Goal: Transaction & Acquisition: Obtain resource

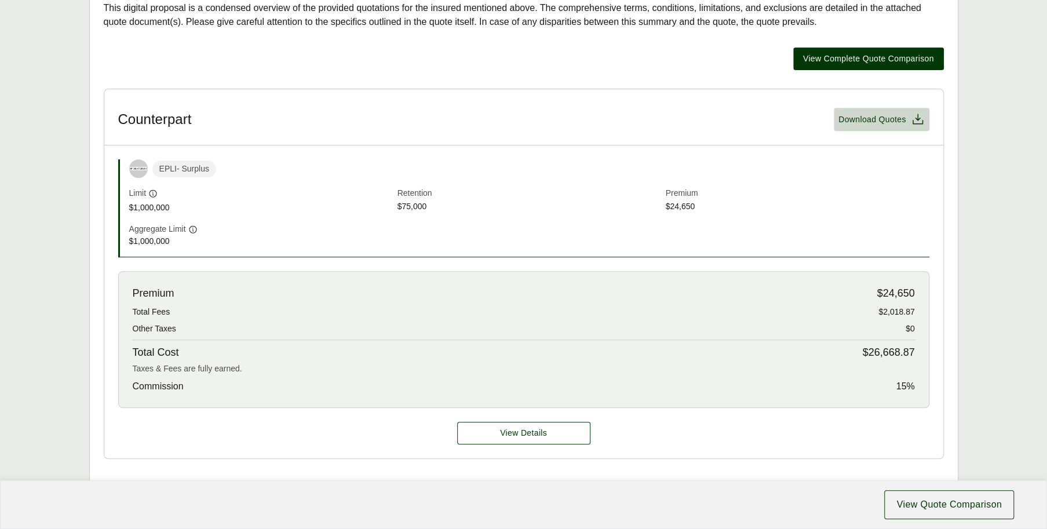
scroll to position [290, 0]
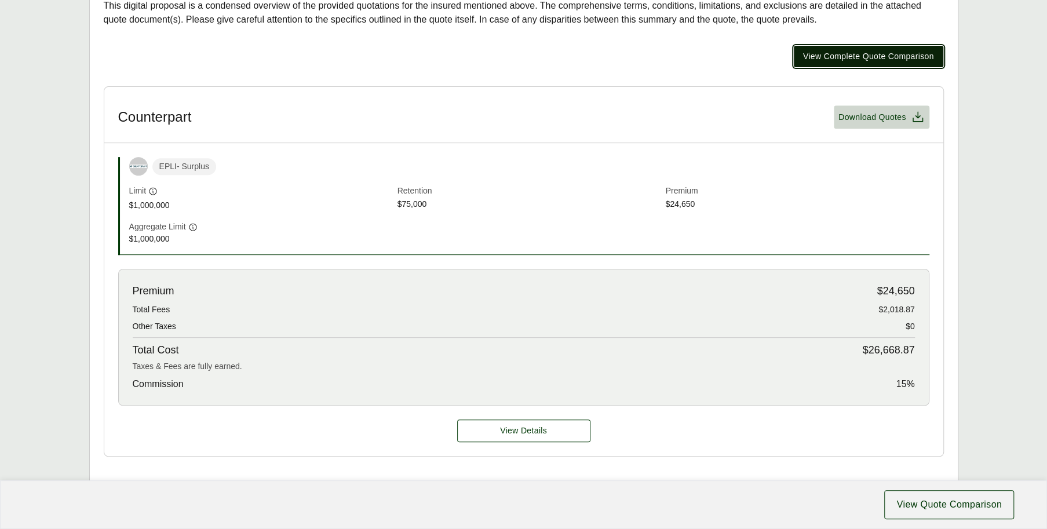
click at [848, 54] on span "View Complete Quote Comparison" at bounding box center [868, 56] width 131 height 12
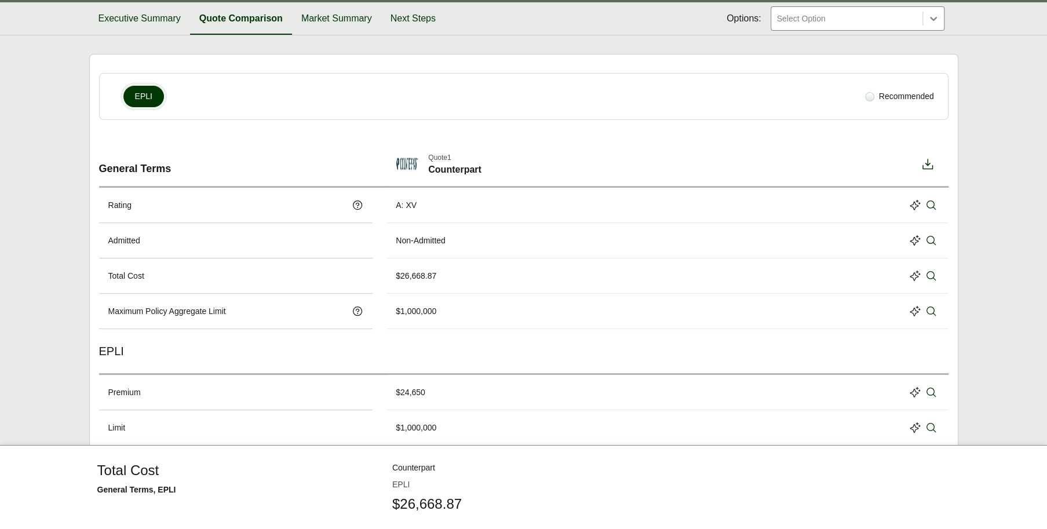
scroll to position [57, 0]
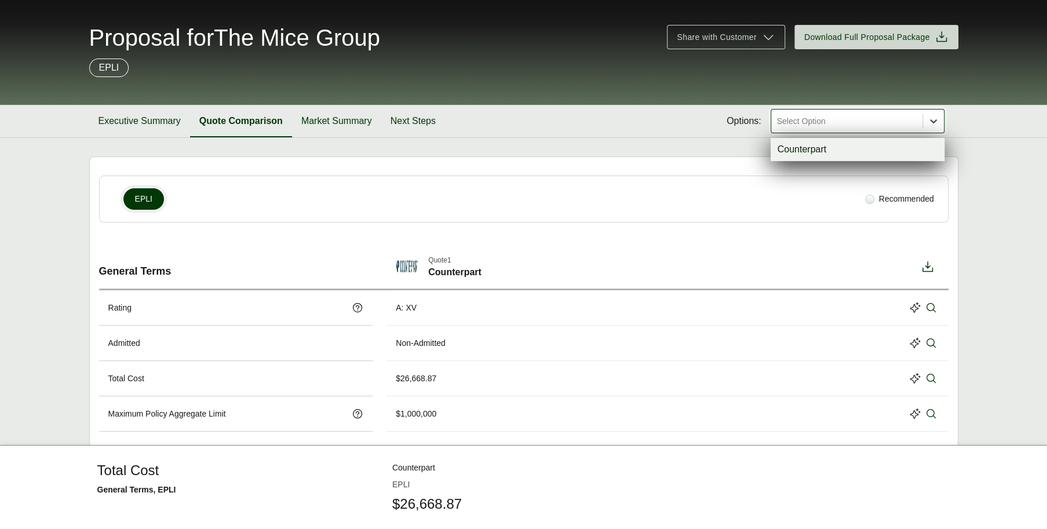
click at [933, 122] on icon at bounding box center [933, 121] width 7 height 4
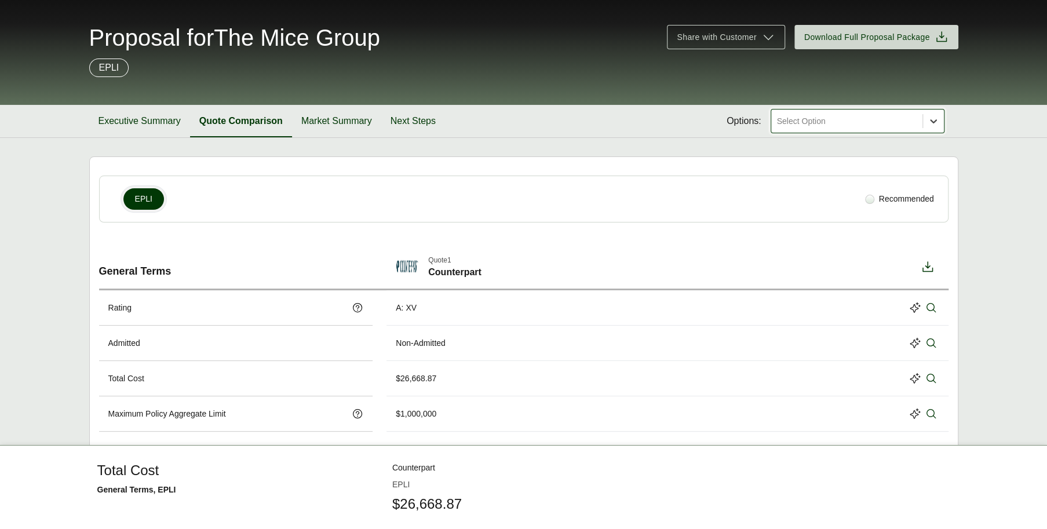
click at [933, 122] on icon at bounding box center [933, 121] width 7 height 4
click at [345, 119] on button "Market Summary" at bounding box center [336, 121] width 89 height 32
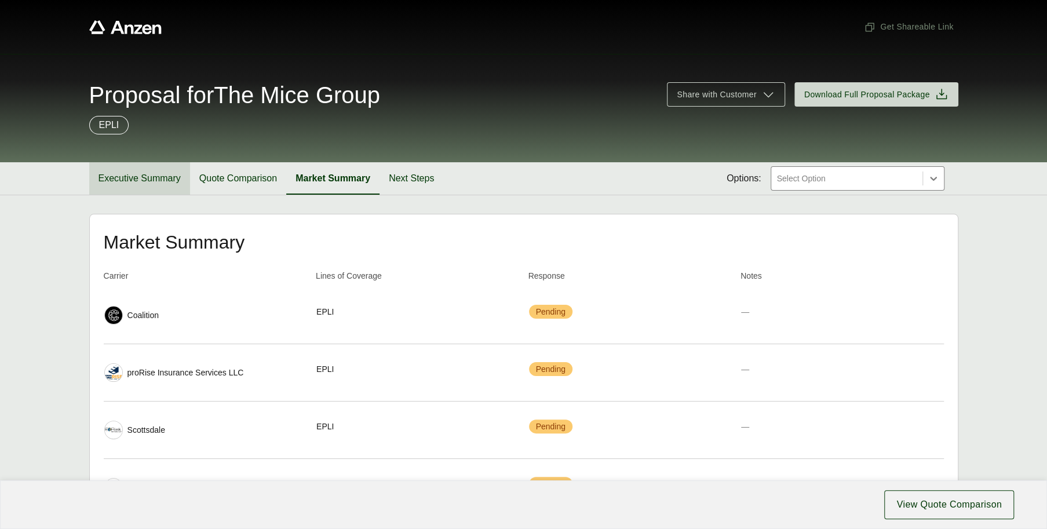
click at [126, 180] on button "Executive Summary" at bounding box center [139, 178] width 101 height 32
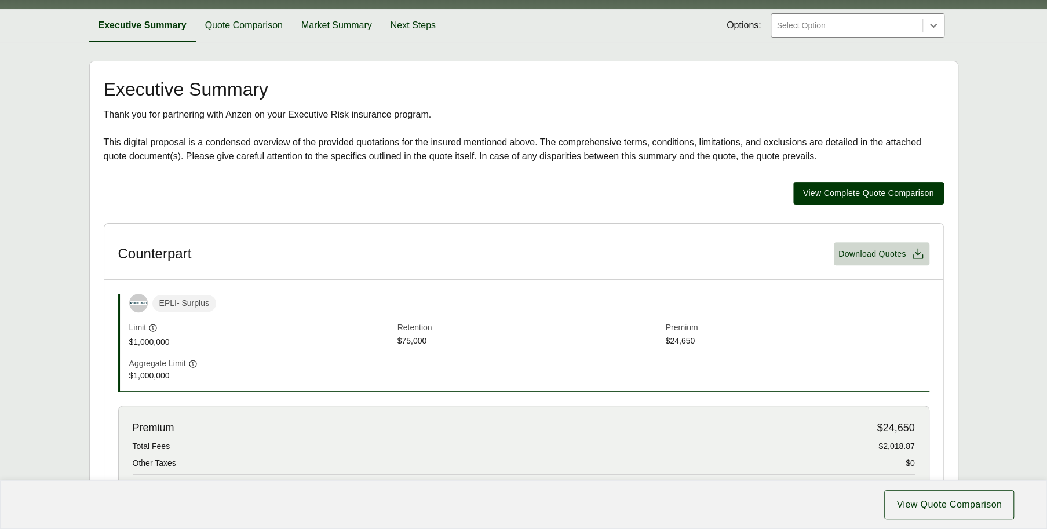
scroll to position [290, 0]
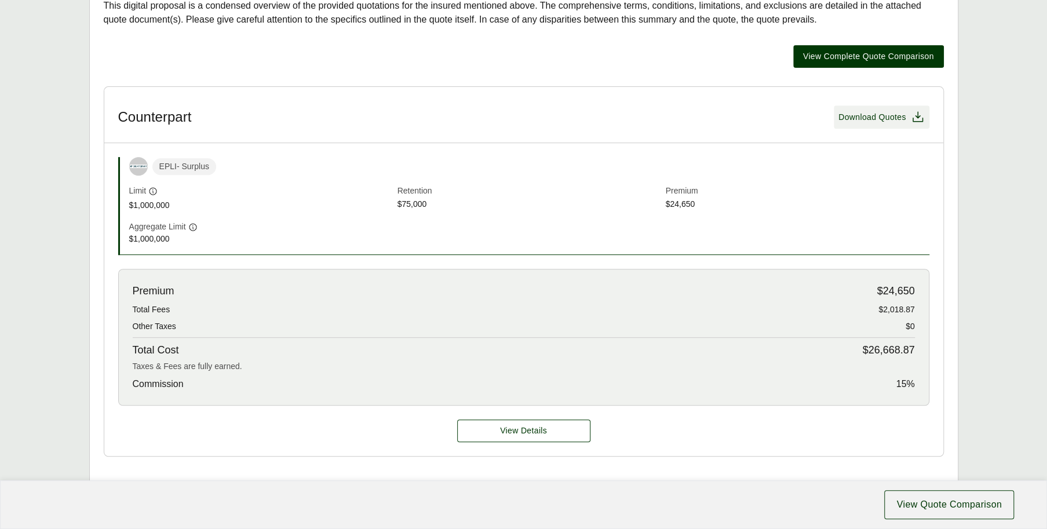
click at [863, 116] on span "Download Quotes" at bounding box center [872, 117] width 68 height 12
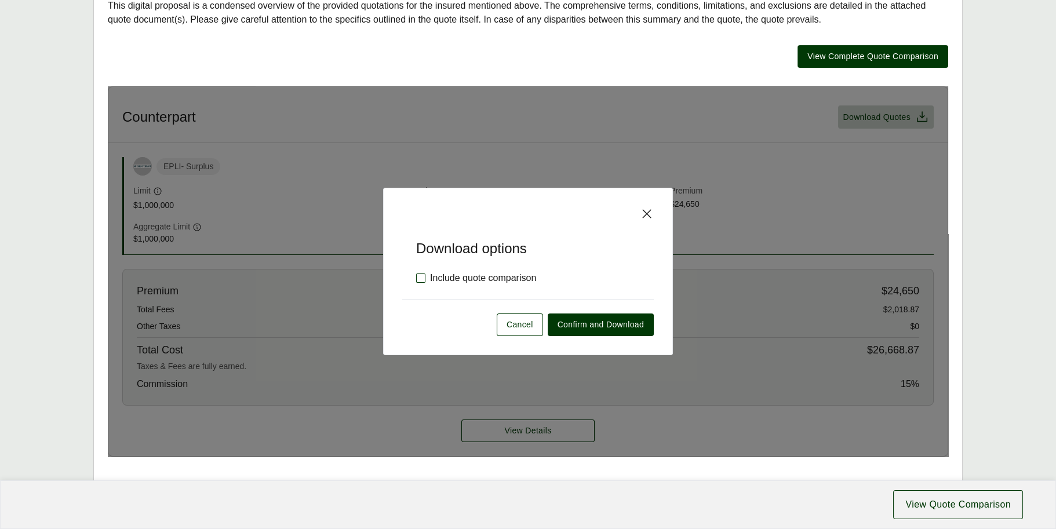
click at [423, 274] on label "Include quote comparison" at bounding box center [476, 278] width 120 height 14
click at [594, 326] on span "Confirm and Download" at bounding box center [600, 325] width 86 height 12
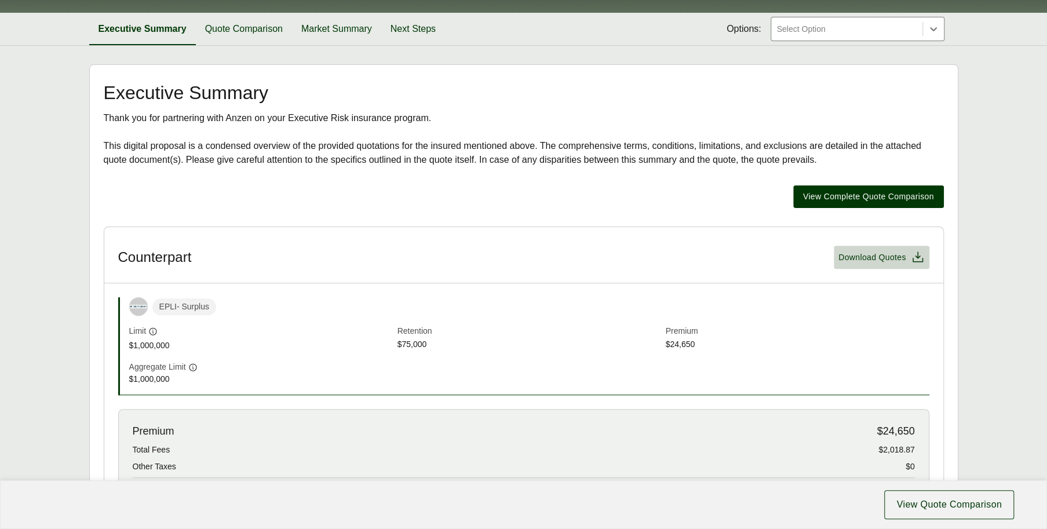
scroll to position [0, 0]
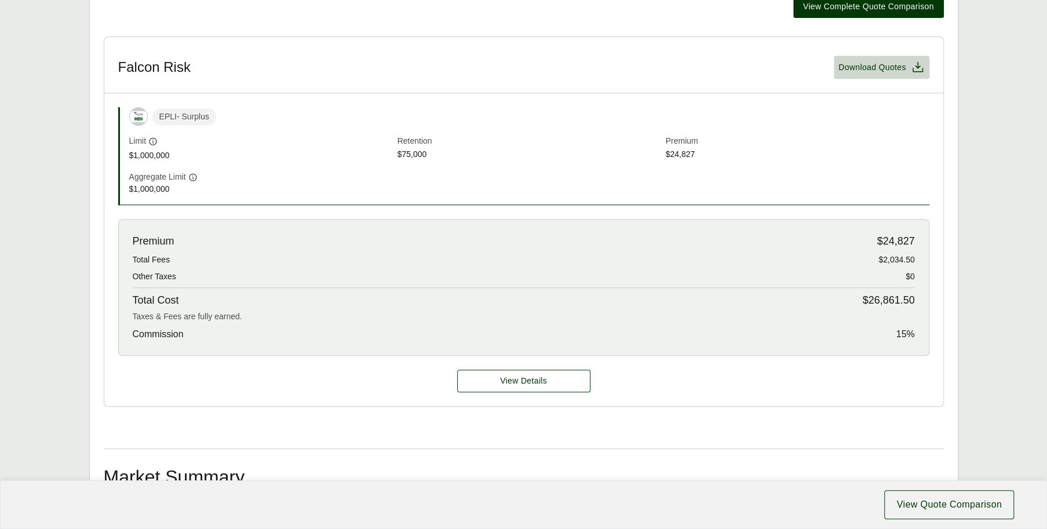
scroll to position [232, 0]
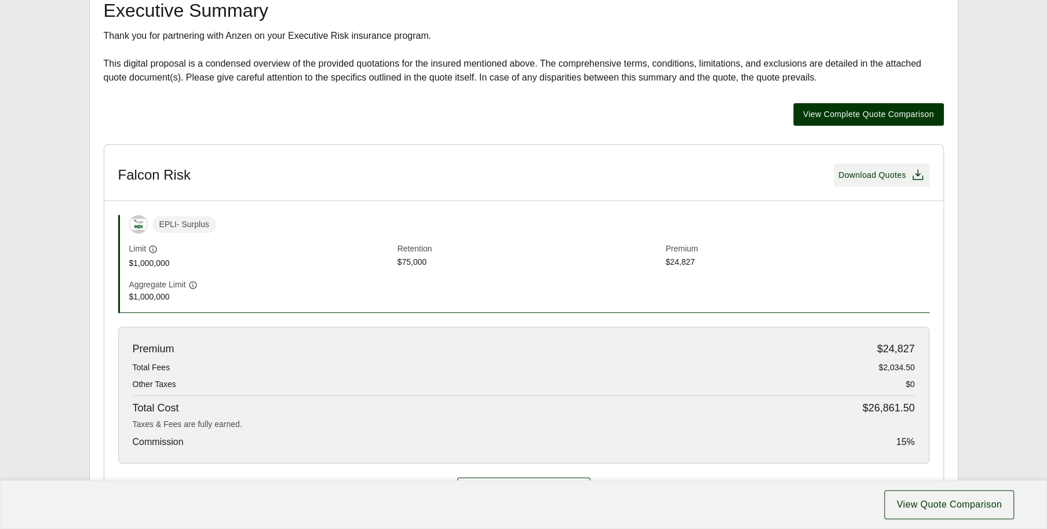
click at [897, 170] on span "Download Quotes" at bounding box center [872, 175] width 68 height 12
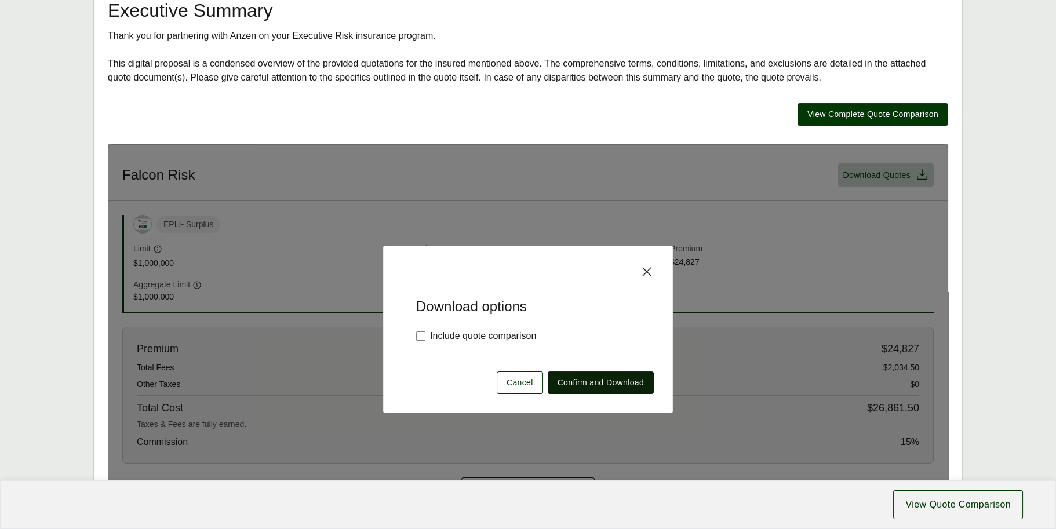
drag, startPoint x: 417, startPoint y: 335, endPoint x: 600, endPoint y: 386, distance: 190.2
click at [421, 336] on label "Include quote comparison" at bounding box center [476, 336] width 120 height 14
click at [596, 378] on span "Confirm and Download" at bounding box center [600, 383] width 86 height 12
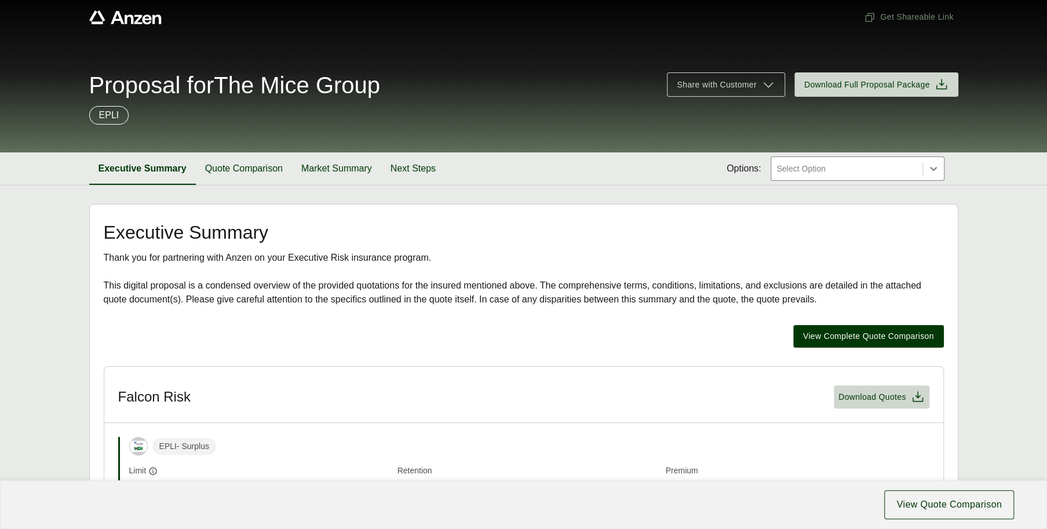
scroll to position [0, 0]
